Goal: Task Accomplishment & Management: Use online tool/utility

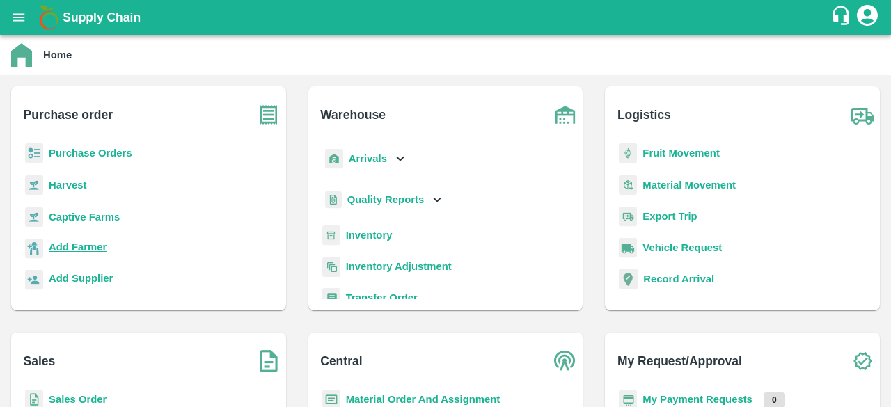
scroll to position [8, 0]
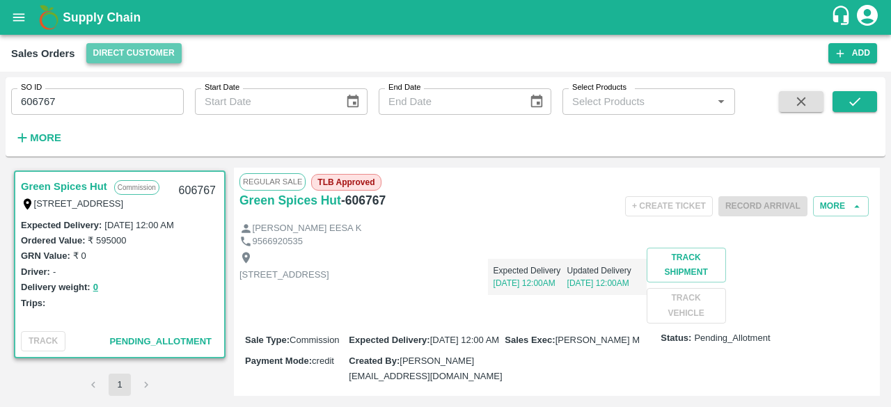
click at [116, 61] on button "Direct Customer" at bounding box center [133, 53] width 95 height 20
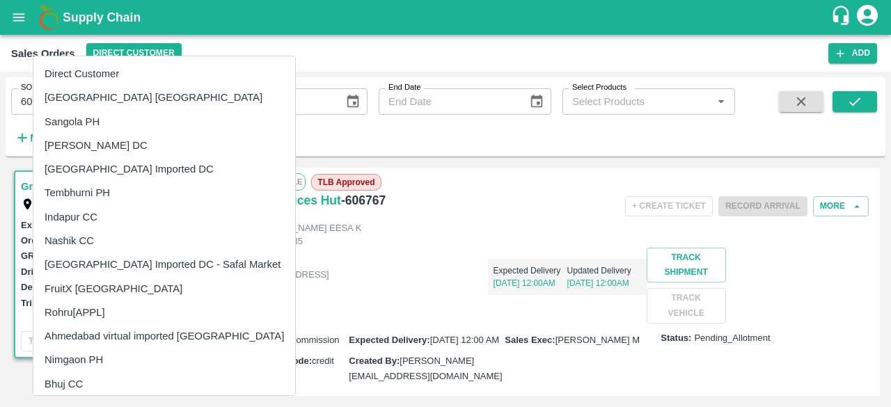
click at [450, 306] on div at bounding box center [445, 203] width 891 height 407
